Goal: Communication & Community: Answer question/provide support

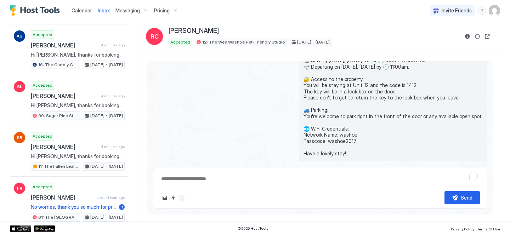
scroll to position [448, 0]
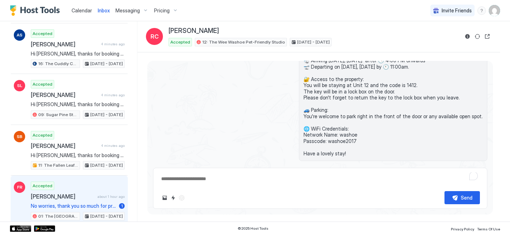
click at [69, 198] on span "[PERSON_NAME]" at bounding box center [63, 196] width 64 height 7
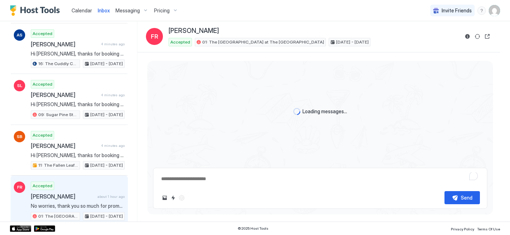
scroll to position [439, 0]
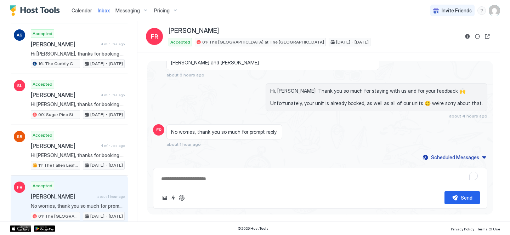
type textarea "*"
click at [194, 180] on textarea "To enrich screen reader interactions, please activate Accessibility in Grammarl…" at bounding box center [319, 178] width 319 height 13
type textarea "**********"
click at [449, 198] on button "Send" at bounding box center [461, 197] width 35 height 13
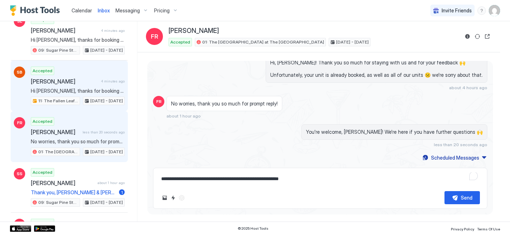
scroll to position [547, 0]
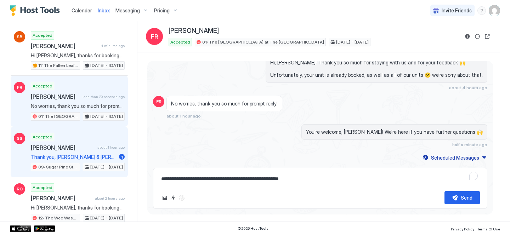
click at [76, 151] on div "Accepted Stanislav Studzinskyi about 1 hour ago Thank you, Sarah & Shahar! Look…" at bounding box center [78, 152] width 94 height 39
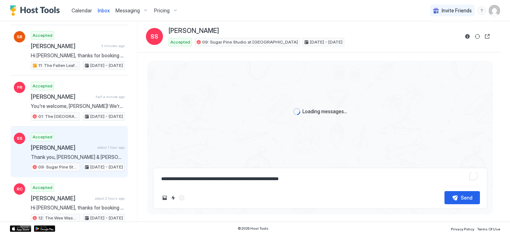
scroll to position [175, 0]
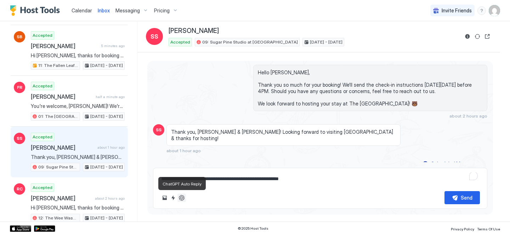
click at [181, 196] on button "ChatGPT Auto Reply" at bounding box center [181, 198] width 8 height 8
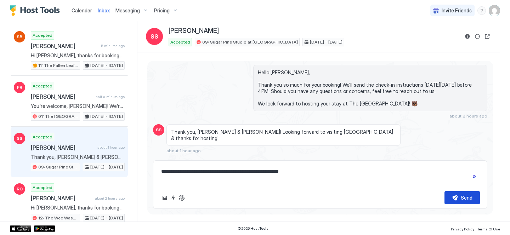
click at [454, 195] on button "Send" at bounding box center [461, 197] width 35 height 13
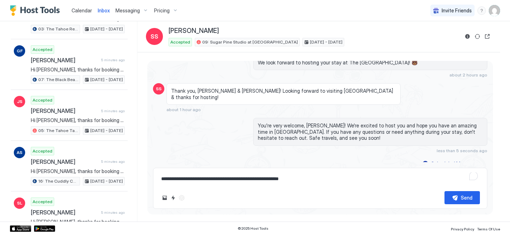
scroll to position [301, 0]
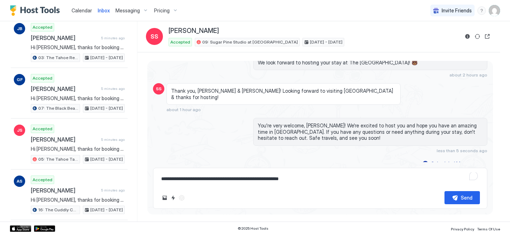
click at [76, 12] on span "Calendar" at bounding box center [82, 10] width 21 height 6
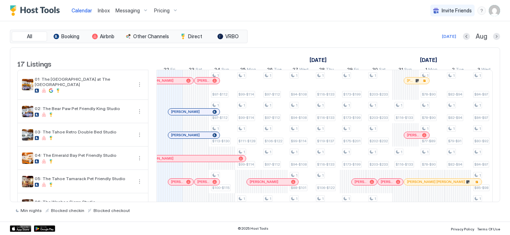
click at [101, 8] on span "Inbox" at bounding box center [104, 10] width 12 height 6
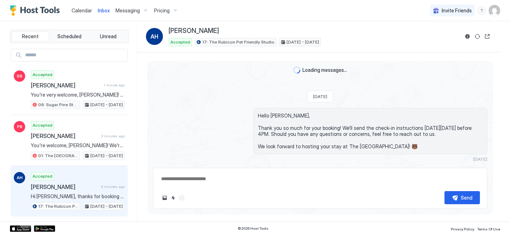
scroll to position [169, 0]
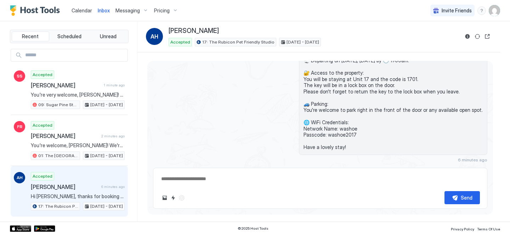
click at [85, 13] on span "Calendar" at bounding box center [82, 10] width 21 height 6
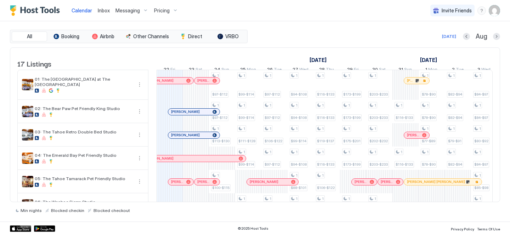
click at [98, 11] on span "Inbox" at bounding box center [104, 10] width 12 height 6
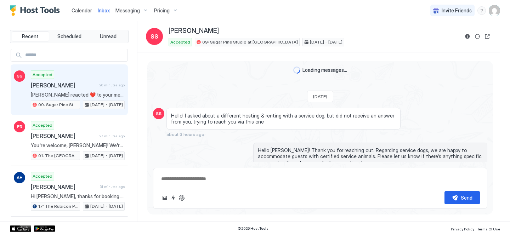
scroll to position [257, 0]
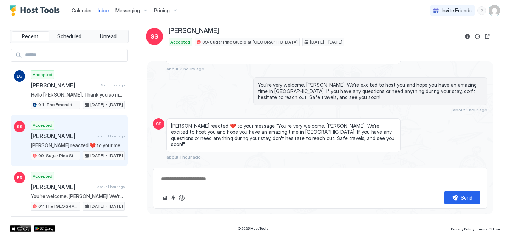
click at [82, 13] on span "Calendar" at bounding box center [82, 10] width 21 height 6
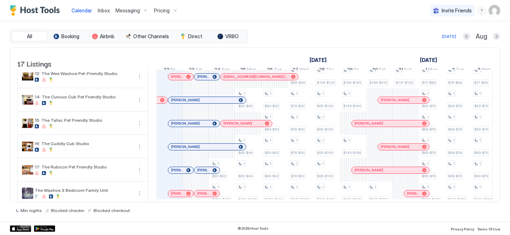
scroll to position [278, 0]
